Goal: Share content: Share content

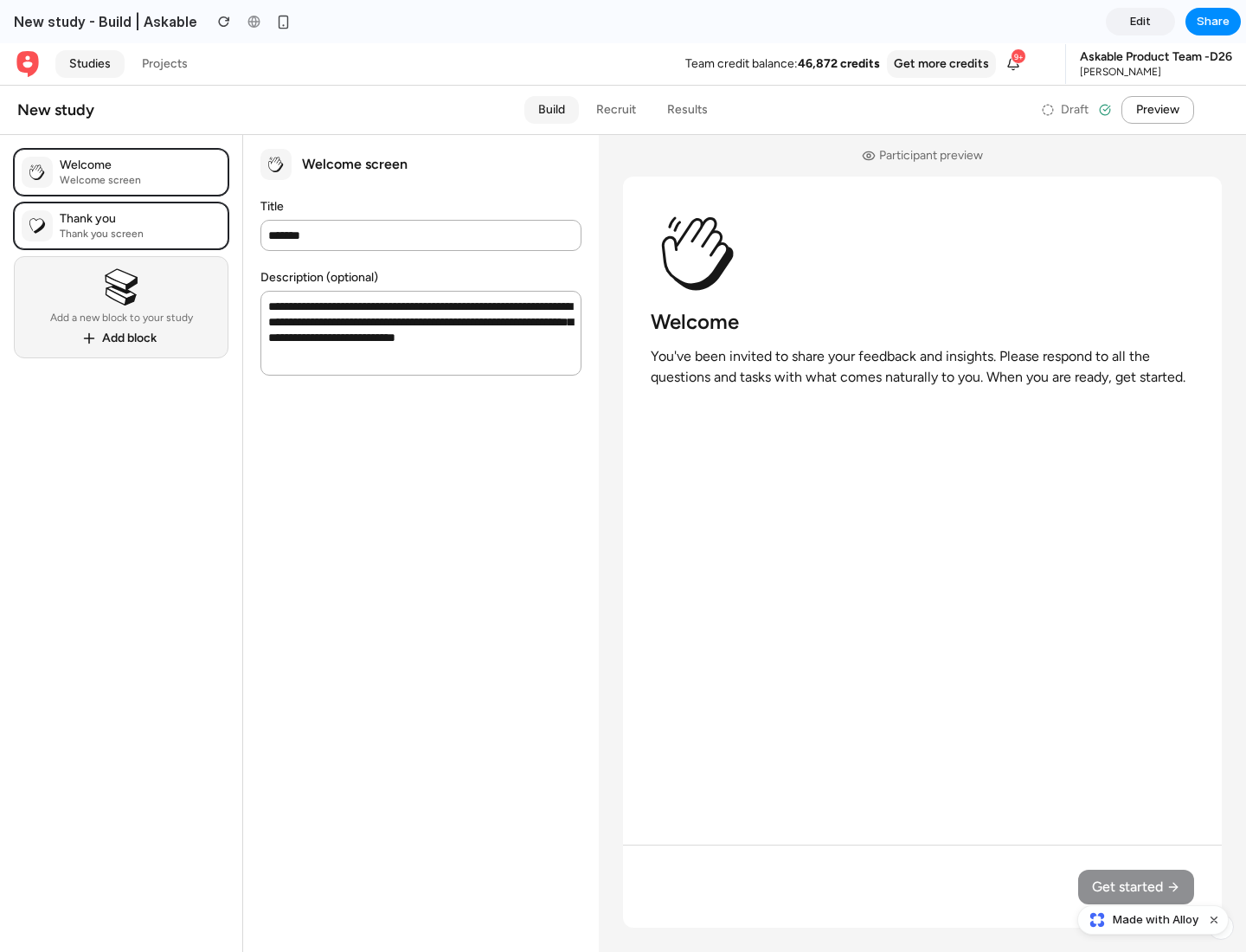
click at [1213, 21] on span "Share" at bounding box center [1212, 21] width 33 height 17
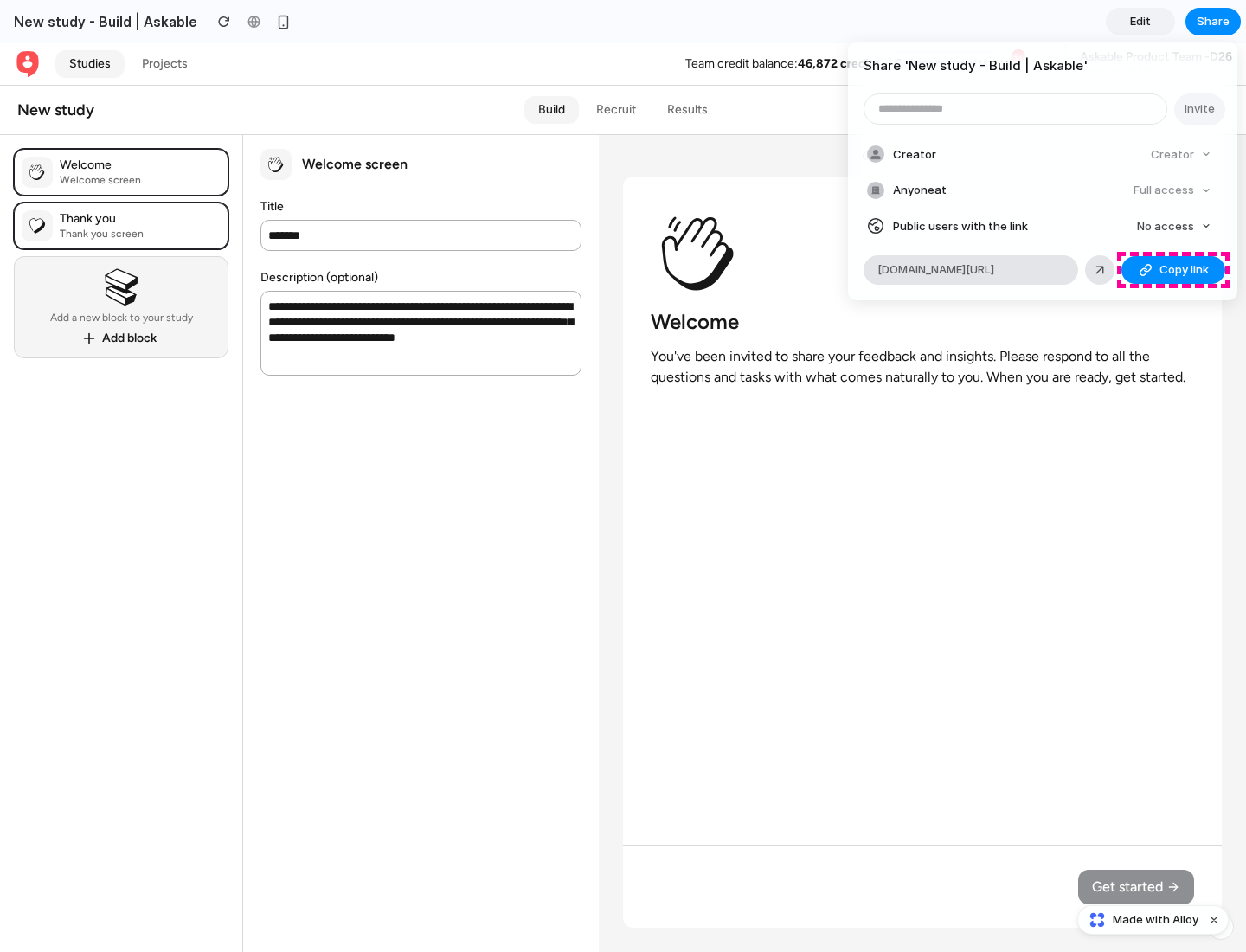
click at [1173, 270] on span "Copy link" at bounding box center [1184, 269] width 49 height 17
click at [1155, 920] on div "Share ' New study - Build | Askable ' Invite Creator Creator Anyone at Full acc…" at bounding box center [623, 476] width 1246 height 952
